Goal: Task Accomplishment & Management: Use online tool/utility

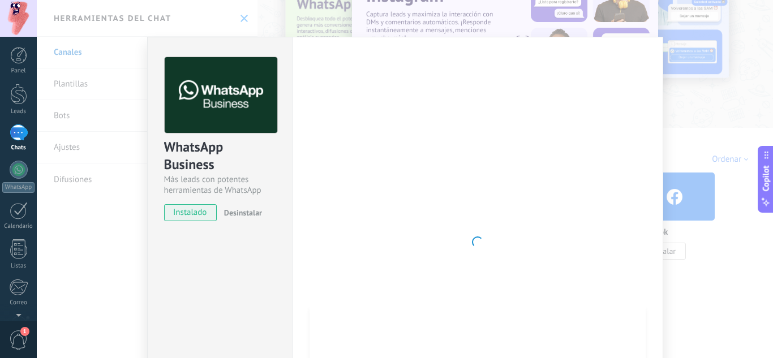
scroll to position [17, 0]
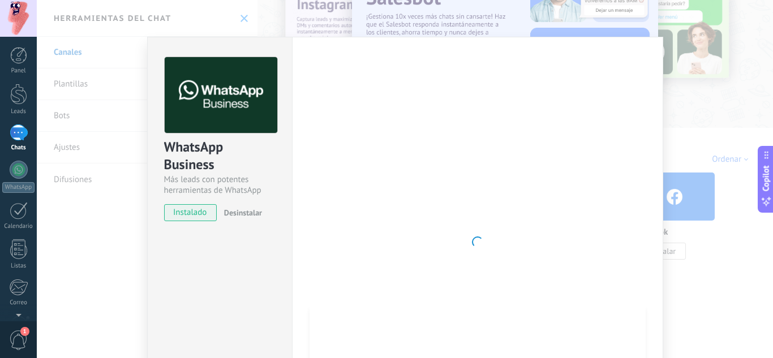
click at [235, 213] on span "Desinstalar" at bounding box center [243, 213] width 38 height 10
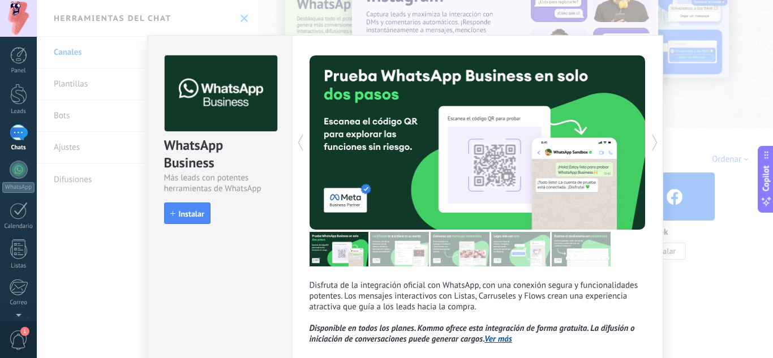
scroll to position [0, 0]
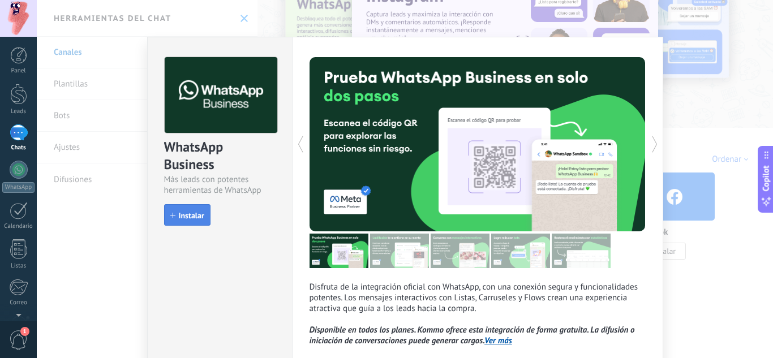
click at [190, 210] on button "Instalar" at bounding box center [187, 215] width 46 height 22
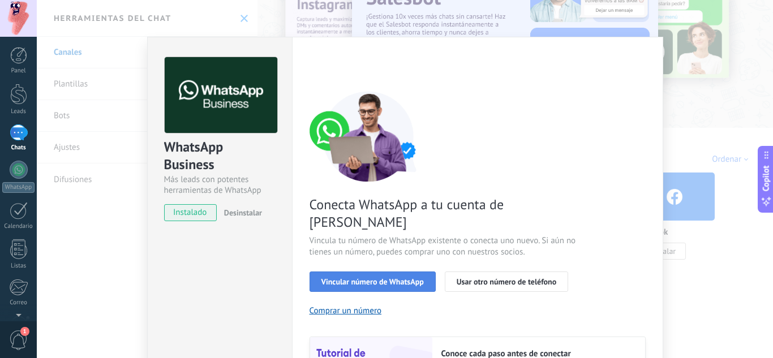
click at [392, 278] on span "Vincular número de WhatsApp" at bounding box center [372, 282] width 102 height 8
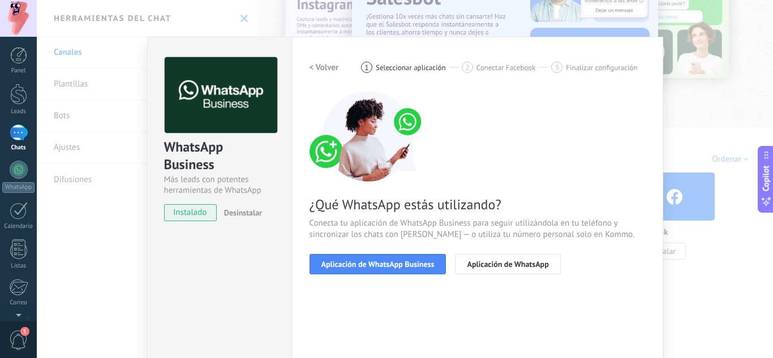
click at [392, 266] on span "Aplicación de WhatsApp Business" at bounding box center [377, 264] width 113 height 8
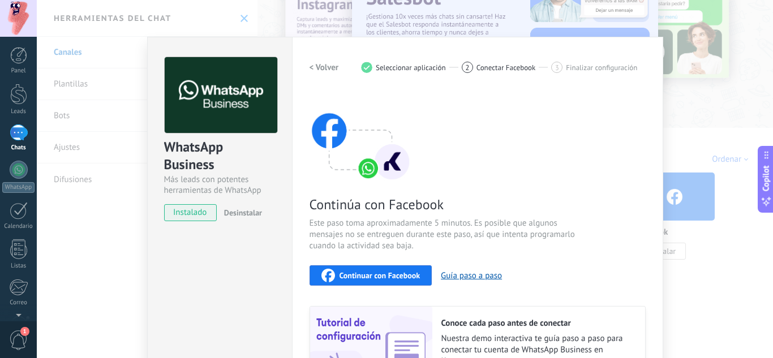
click at [393, 276] on span "Continuar con Facebook" at bounding box center [380, 276] width 81 height 8
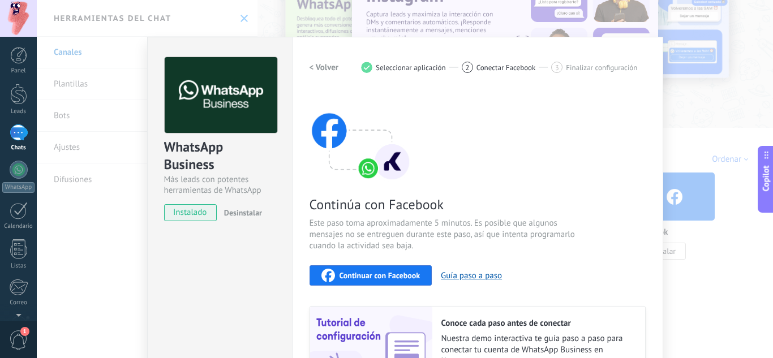
scroll to position [57, 0]
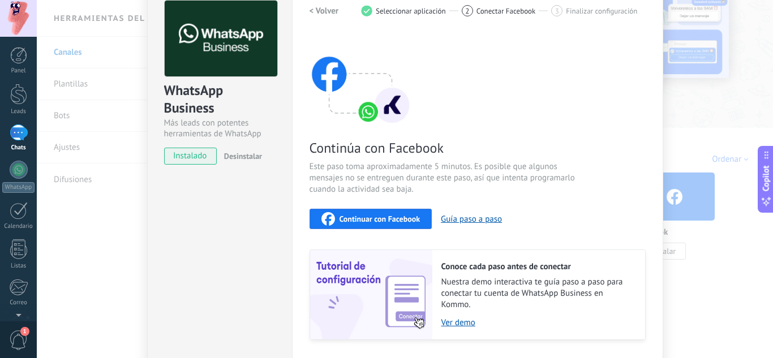
click at [383, 215] on span "Continuar con Facebook" at bounding box center [380, 219] width 81 height 8
